Goal: Task Accomplishment & Management: Use online tool/utility

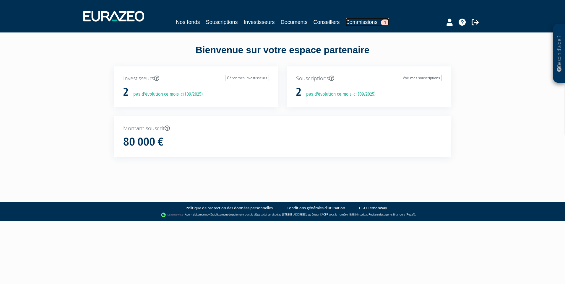
click at [360, 21] on link "Commissions 1" at bounding box center [367, 22] width 43 height 8
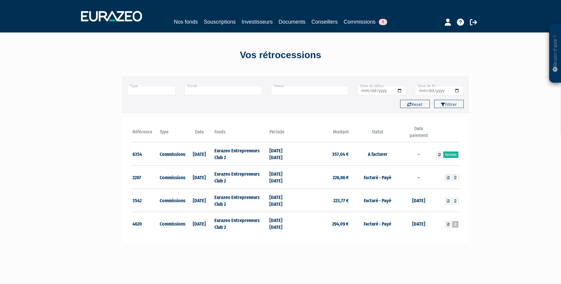
click at [456, 224] on icon at bounding box center [455, 225] width 3 height 4
click at [454, 201] on icon at bounding box center [455, 202] width 3 height 4
click at [457, 178] on link at bounding box center [455, 178] width 6 height 7
click at [451, 155] on link "Facturer" at bounding box center [450, 155] width 15 height 7
